Goal: Find specific page/section: Find specific page/section

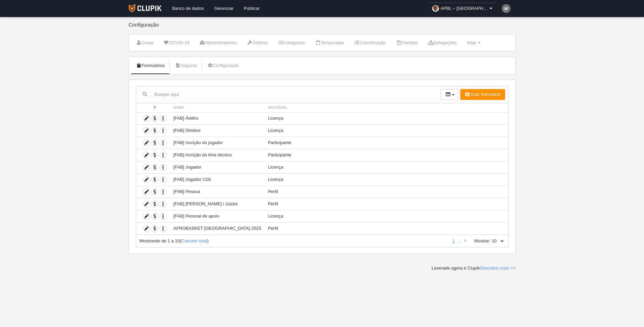
click at [505, 241] on select "10 25 50 100 500" at bounding box center [498, 241] width 14 height 6
select select "500"
click at [491, 238] on select "10 25 50 100 500" at bounding box center [498, 241] width 14 height 6
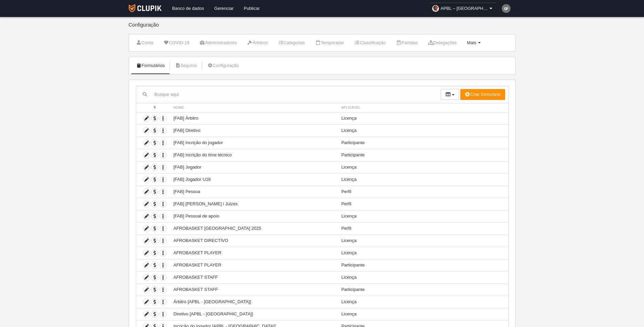
click at [485, 43] on link "Mais Menu" at bounding box center [473, 43] width 21 height 10
click at [463, 70] on link "Formulários" at bounding box center [453, 70] width 63 height 11
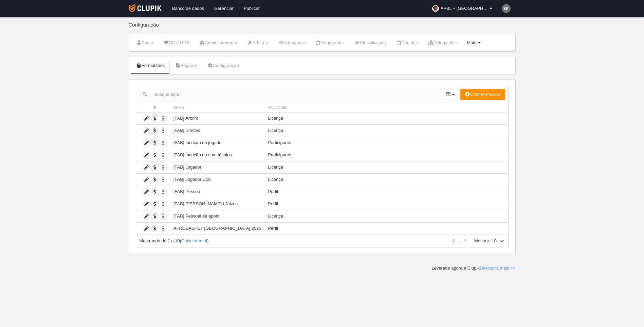
click at [476, 44] on span "Mais" at bounding box center [471, 42] width 9 height 5
click at [462, 60] on link "Campos" at bounding box center [453, 59] width 63 height 11
click at [154, 7] on img at bounding box center [145, 8] width 33 height 8
